Goal: Task Accomplishment & Management: Complete application form

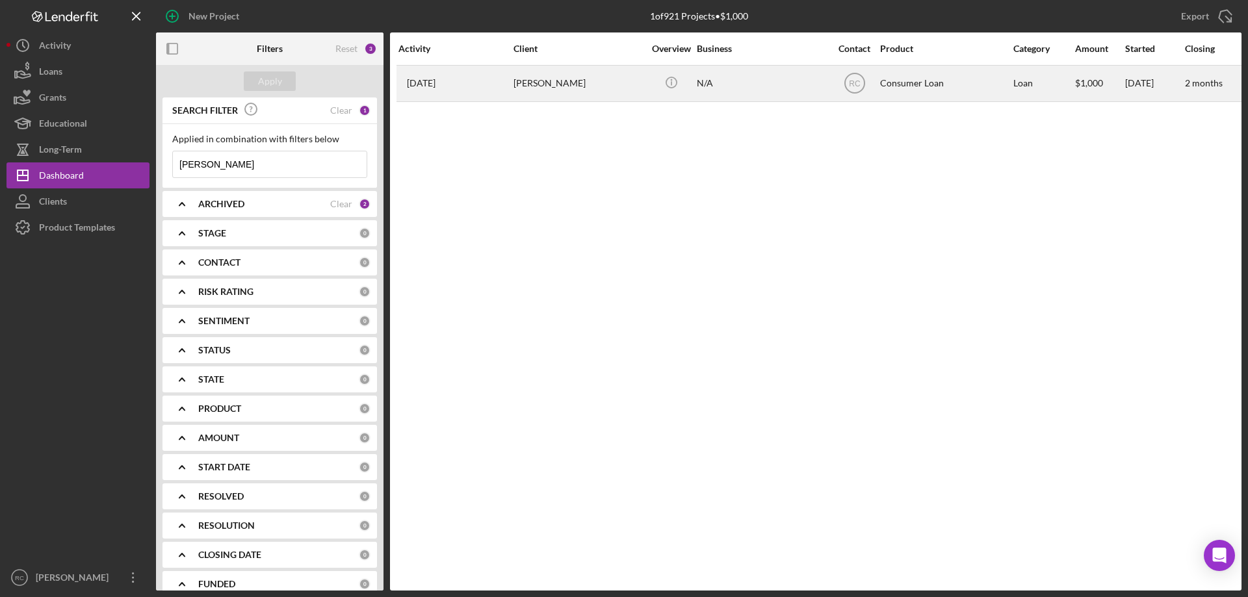
click at [549, 82] on div "[PERSON_NAME]" at bounding box center [578, 83] width 130 height 34
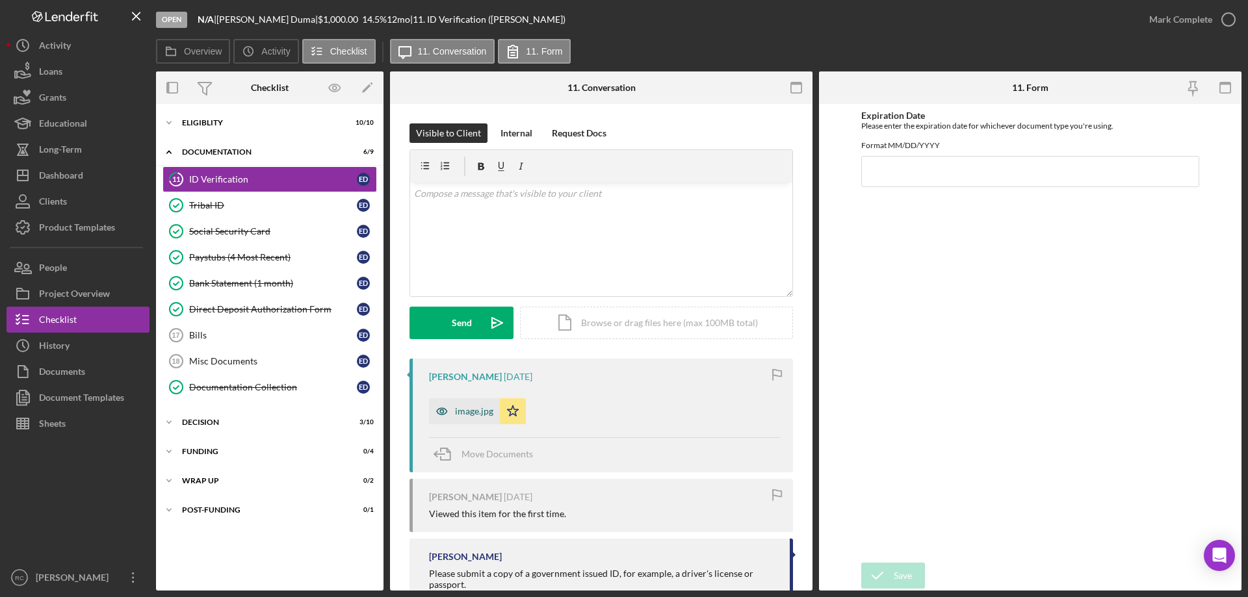
click at [466, 406] on div "image.jpg" at bounding box center [464, 411] width 71 height 26
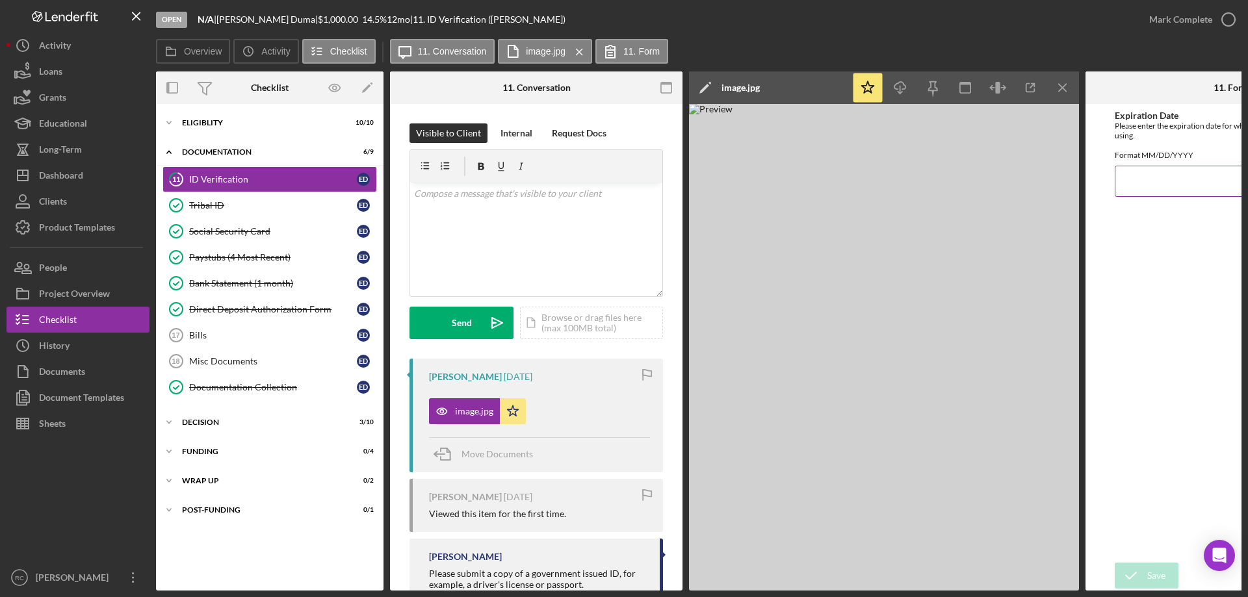
click at [1149, 194] on input "Expiration Date" at bounding box center [1232, 181] width 234 height 31
type input "[DATE]"
click at [1159, 573] on div "Save" at bounding box center [1156, 576] width 18 height 26
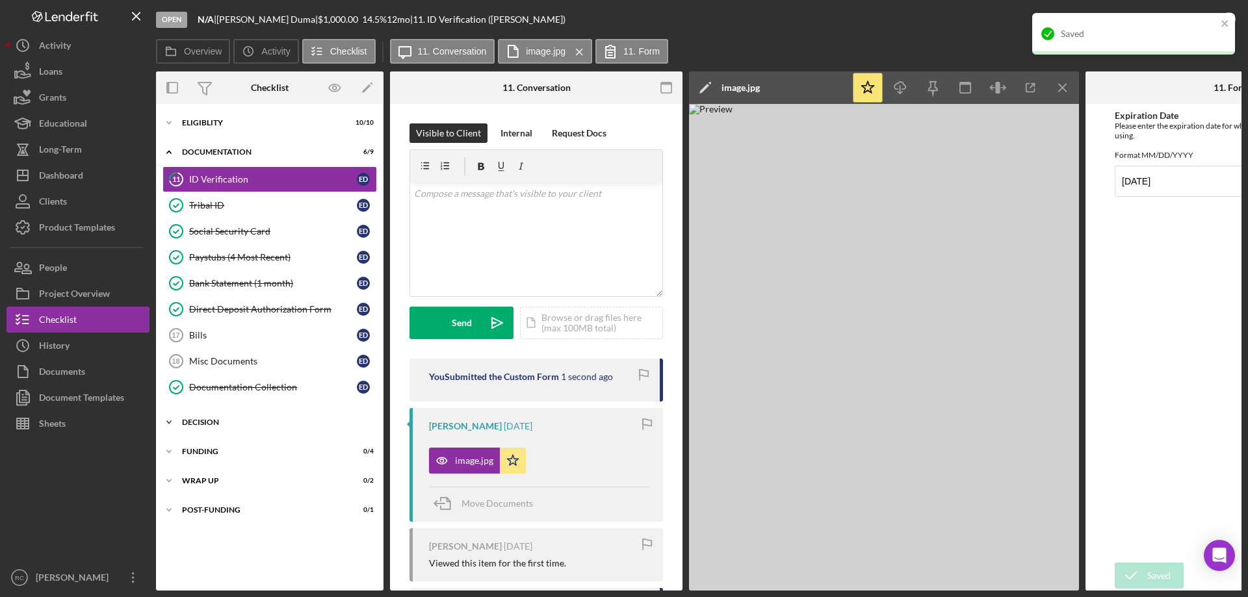
click at [224, 422] on div "Decision" at bounding box center [274, 423] width 185 height 8
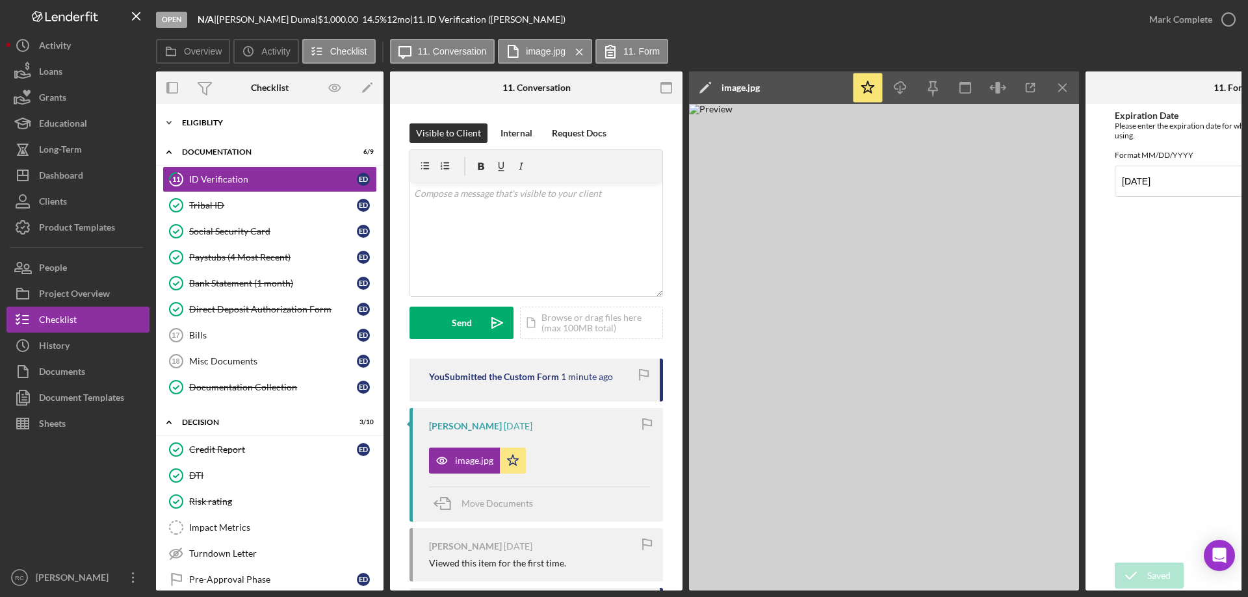
click at [168, 122] on icon "Icon/Expander" at bounding box center [169, 123] width 26 height 26
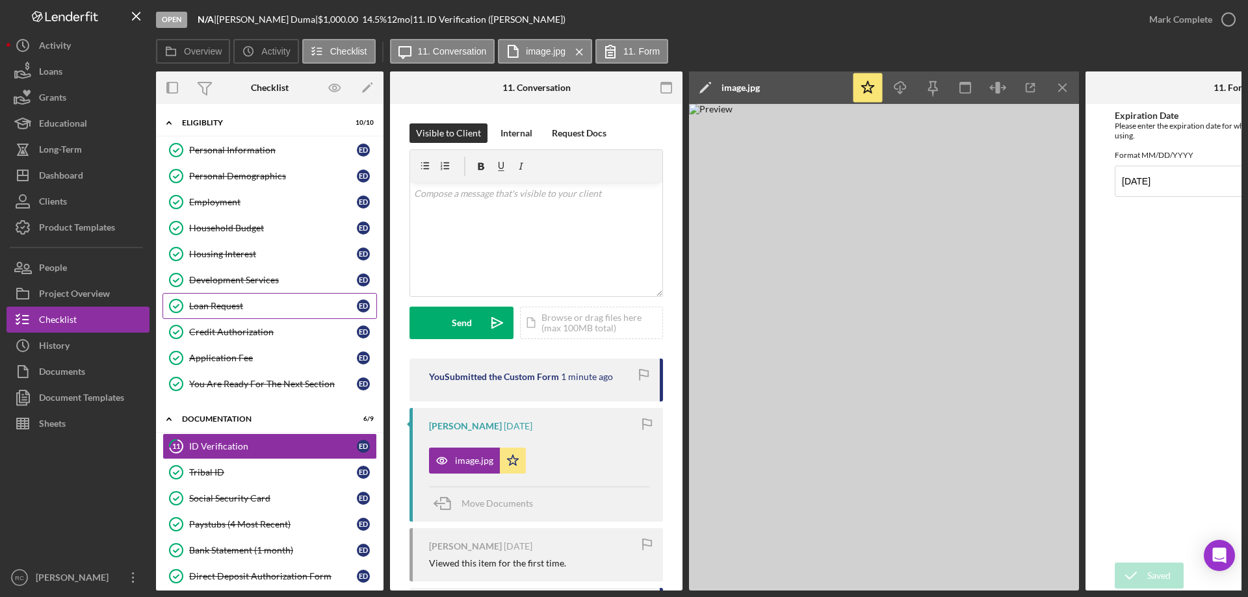
click at [240, 301] on div "Loan Request" at bounding box center [273, 306] width 168 height 10
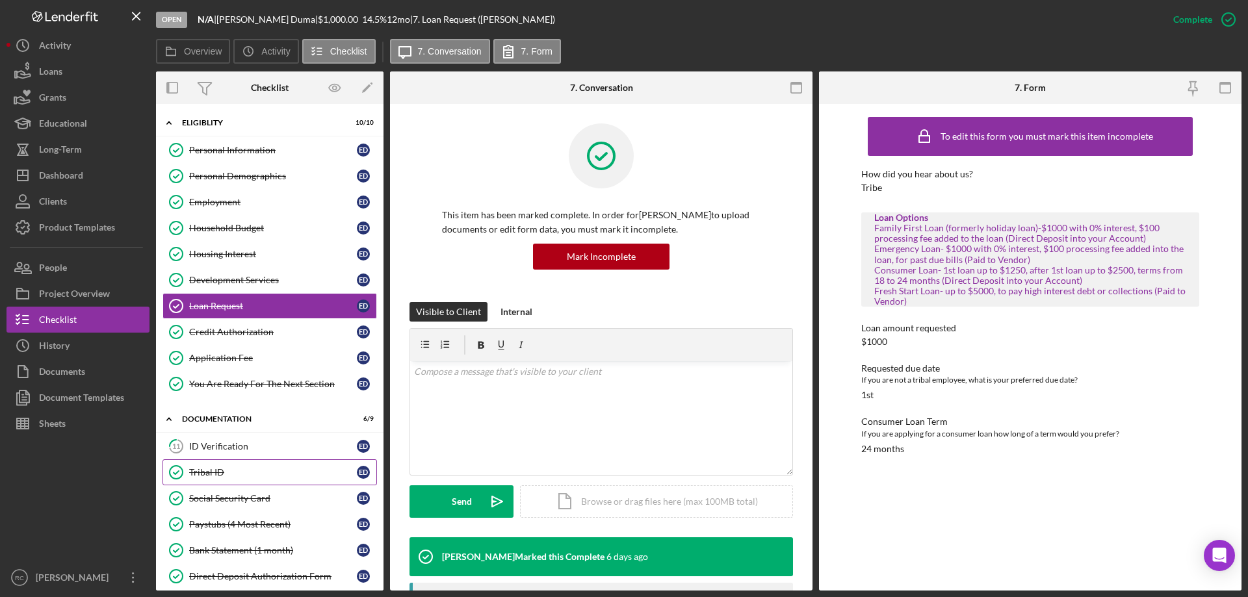
click at [259, 482] on link "Tribal ID Tribal ID E D" at bounding box center [269, 472] width 214 height 26
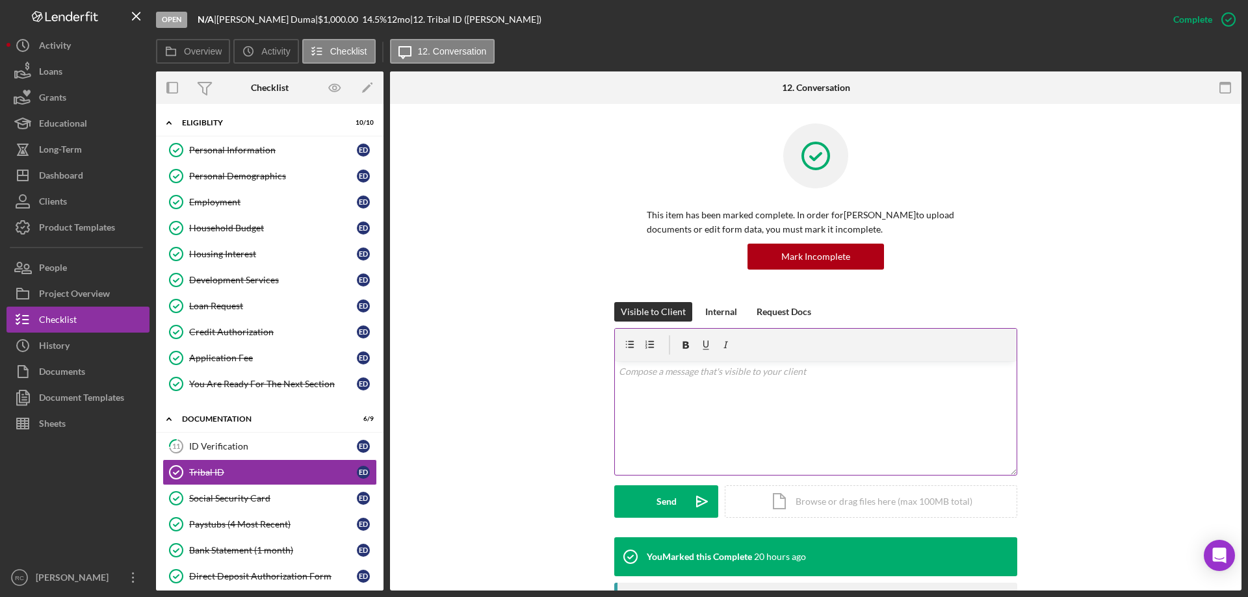
scroll to position [260, 0]
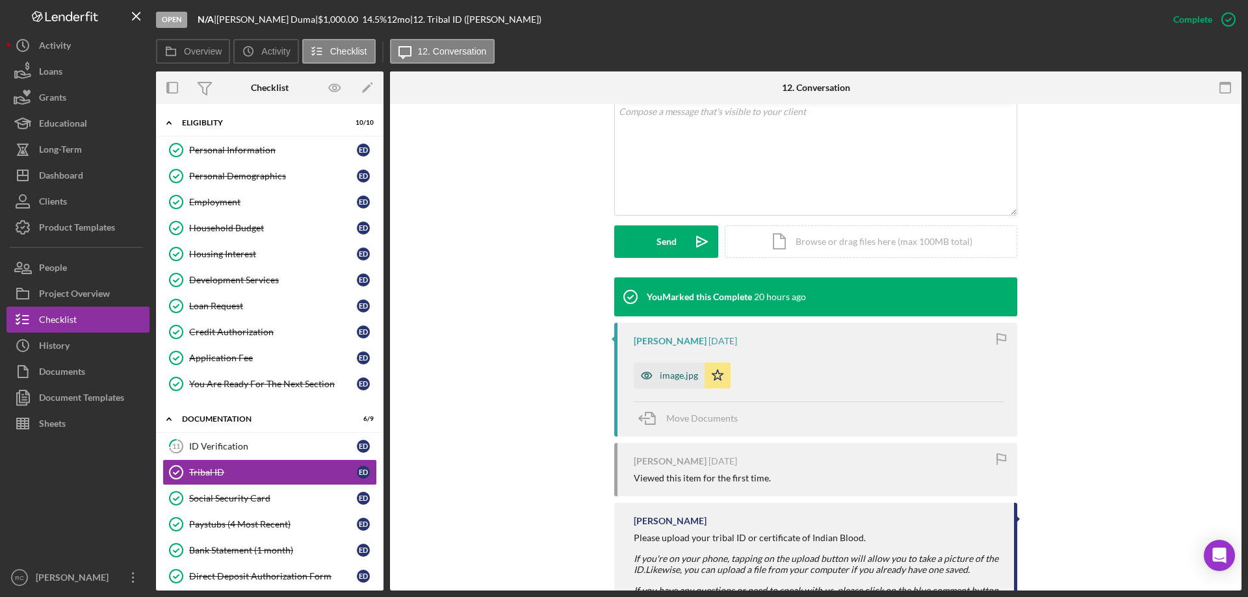
click at [677, 379] on div "image.jpg" at bounding box center [679, 375] width 38 height 10
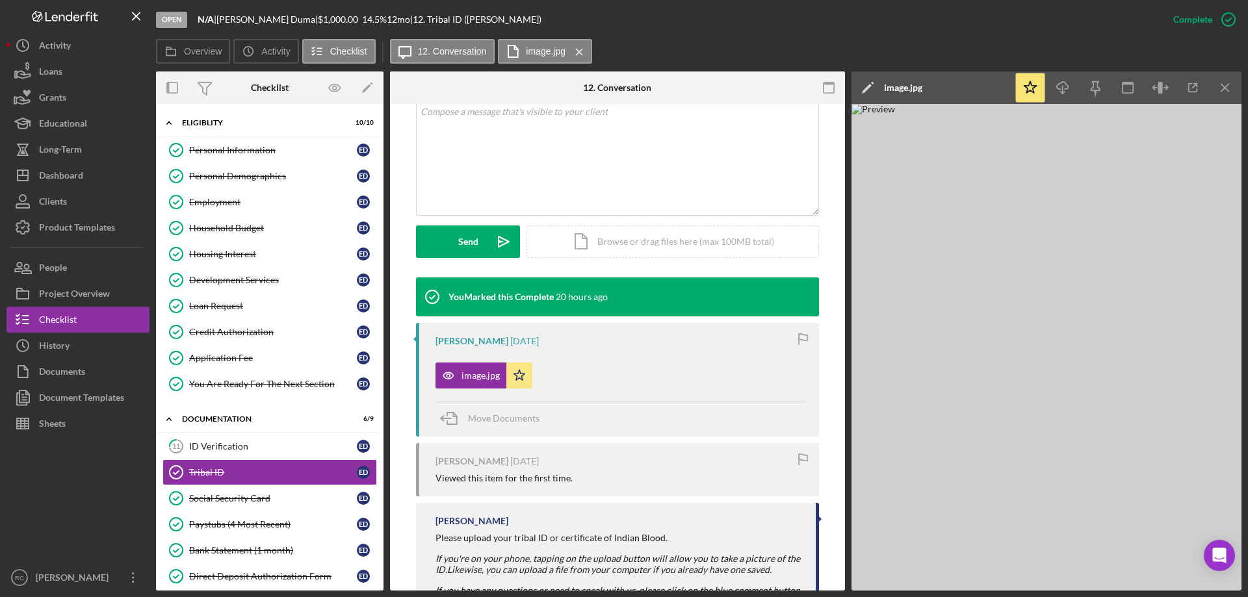
scroll to position [174, 0]
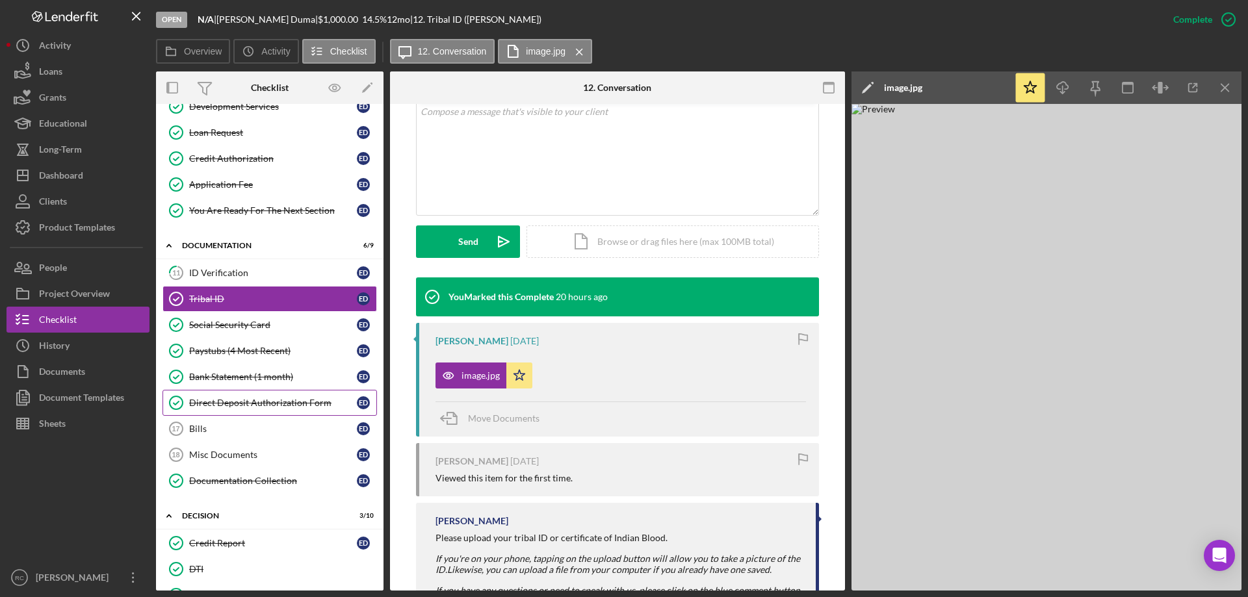
click at [272, 405] on div "Direct Deposit Authorization Form" at bounding box center [273, 403] width 168 height 10
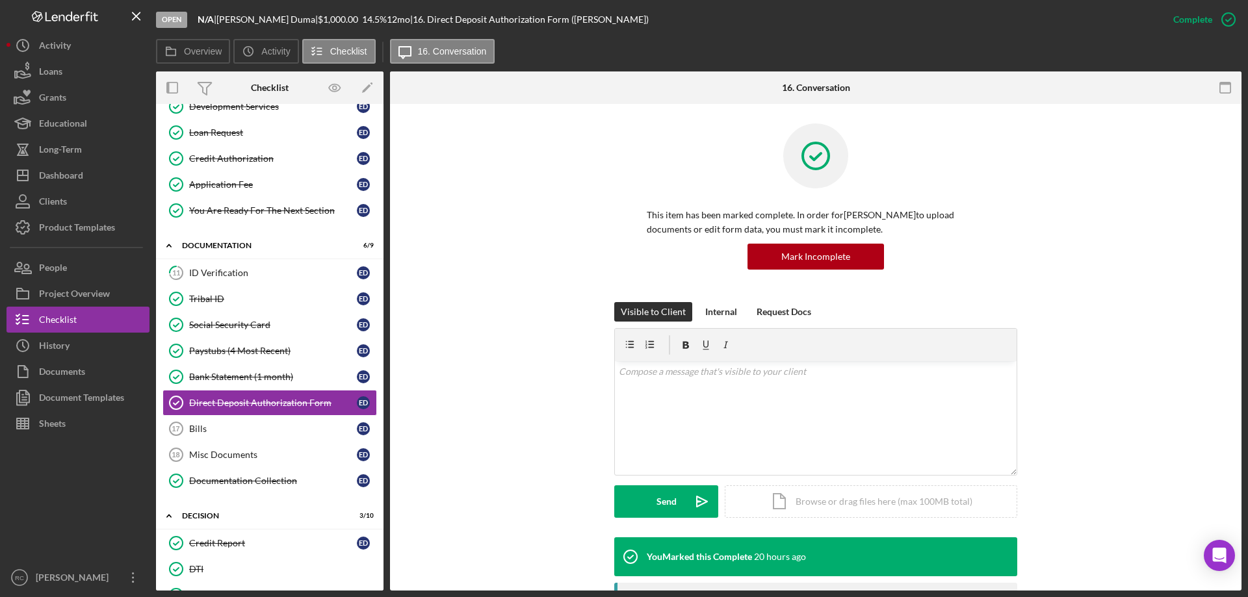
scroll to position [260, 0]
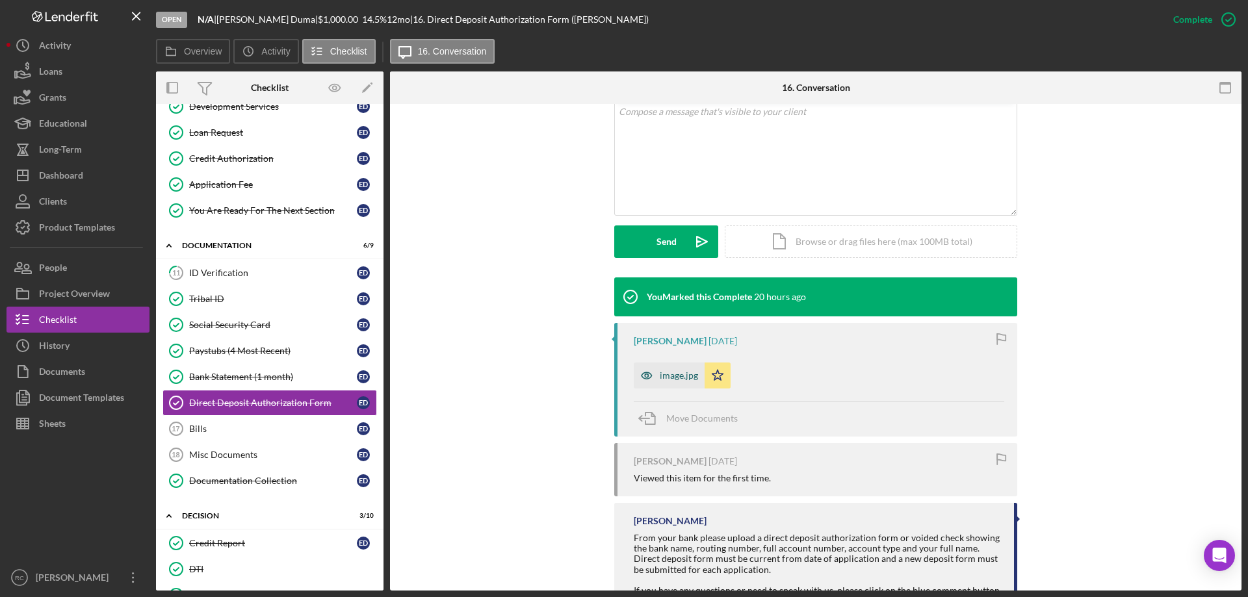
click at [677, 381] on div "image.jpg" at bounding box center [669, 376] width 71 height 26
